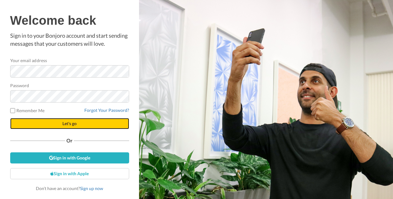
click at [114, 119] on button "Let's go" at bounding box center [69, 123] width 119 height 11
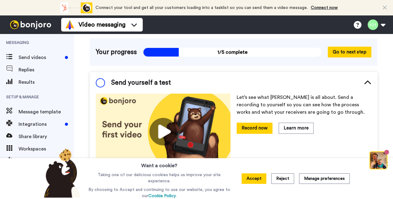
scroll to position [45, 0]
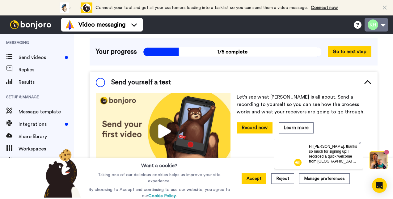
click at [375, 22] on button at bounding box center [376, 25] width 23 height 14
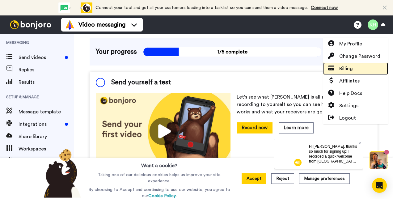
click at [354, 68] on link "Billing" at bounding box center [355, 68] width 65 height 12
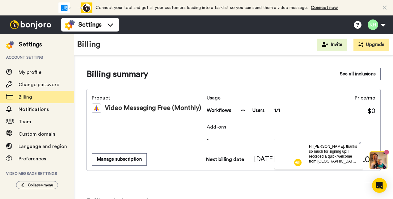
click at [278, 74] on div "Billing summary See all inclusions" at bounding box center [234, 74] width 294 height 12
click at [359, 143] on icon at bounding box center [360, 143] width 2 height 2
